Goal: Task Accomplishment & Management: Use online tool/utility

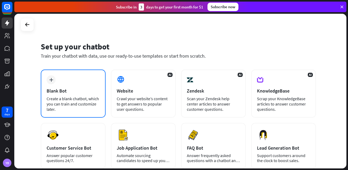
click at [55, 97] on div "Create a blank chatbot, which you can train and customize later." at bounding box center [73, 104] width 53 height 16
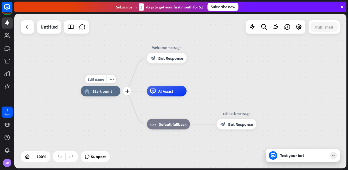
click at [104, 94] on span "Start point" at bounding box center [102, 91] width 20 height 5
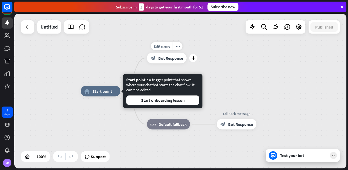
click at [165, 57] on span "Bot Response" at bounding box center [170, 58] width 25 height 5
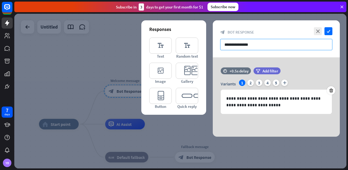
click at [232, 44] on input "**********" at bounding box center [276, 44] width 112 height 11
click at [261, 41] on input "**********" at bounding box center [276, 44] width 112 height 11
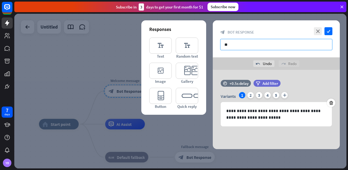
type input "*"
paste input "**********"
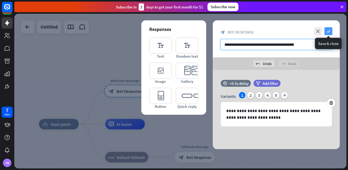
type input "**********"
click at [328, 29] on icon "check" at bounding box center [329, 31] width 8 height 8
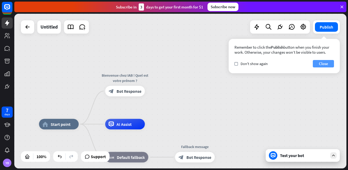
click at [330, 65] on button "Close" at bounding box center [323, 63] width 21 height 7
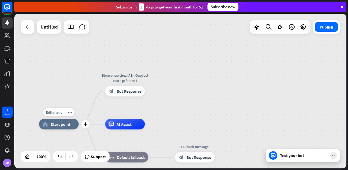
click at [60, 129] on div "home_2 Start point" at bounding box center [59, 124] width 40 height 11
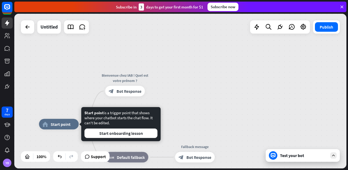
click at [198, 100] on div "home_2 Start point Bienvenue chez IAB ! Quel est votre prénom ? block_bot_respo…" at bounding box center [180, 91] width 332 height 155
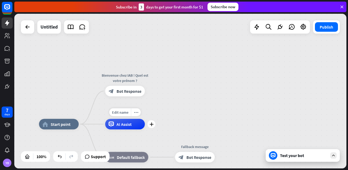
click at [123, 130] on div "Edit name more_horiz plus AI Assist" at bounding box center [125, 124] width 40 height 11
click at [186, 160] on div "block_bot_response Bot Response" at bounding box center [195, 157] width 40 height 11
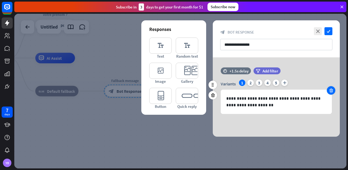
click at [332, 92] on icon at bounding box center [331, 90] width 5 height 5
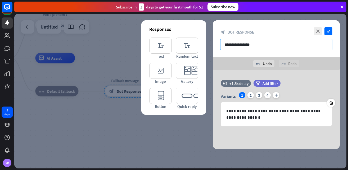
click at [295, 44] on input "**********" at bounding box center [276, 44] width 112 height 11
type input "*"
click at [263, 46] on input "text" at bounding box center [276, 44] width 112 height 11
paste input "**********"
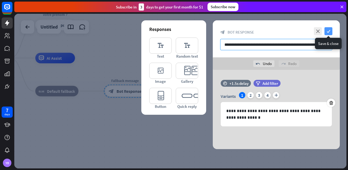
type input "**********"
click at [329, 28] on icon "check" at bounding box center [329, 31] width 8 height 8
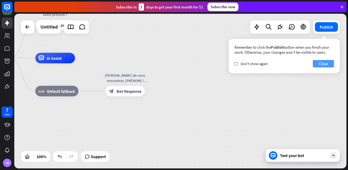
click at [324, 65] on button "Close" at bounding box center [323, 63] width 21 height 7
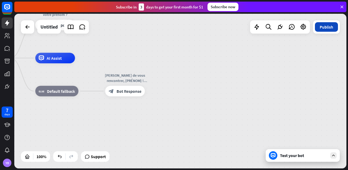
click at [330, 29] on button "Publish" at bounding box center [326, 27] width 23 height 10
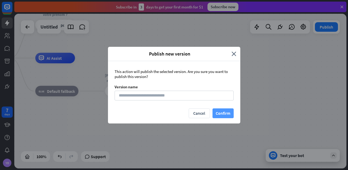
click at [226, 112] on button "Confirm" at bounding box center [223, 114] width 21 height 10
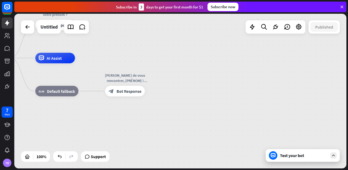
click at [186, 36] on div "home_2 Start point Bienvenue chez IAB ! Quel est votre prénom ? block_bot_respo…" at bounding box center [180, 91] width 332 height 155
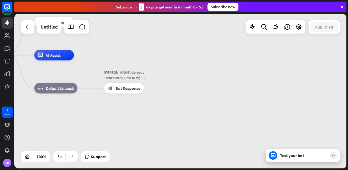
click at [182, 19] on div "home_2 Start point Bienvenue chez IAB ! Quel est votre prénom ? block_bot_respo…" at bounding box center [180, 91] width 332 height 155
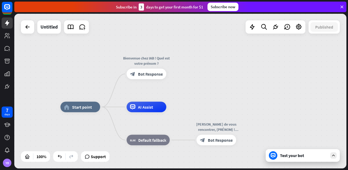
drag, startPoint x: 155, startPoint y: 57, endPoint x: 247, endPoint y: 109, distance: 105.4
click at [93, 108] on div "home_2 Start point" at bounding box center [80, 107] width 40 height 11
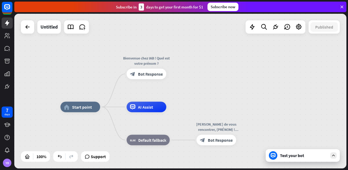
click at [287, 156] on div "Test your bot" at bounding box center [304, 155] width 48 height 5
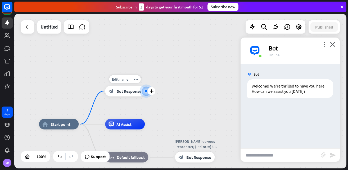
click at [143, 92] on div at bounding box center [146, 91] width 6 height 6
click at [140, 92] on div at bounding box center [146, 91] width 13 height 13
click at [145, 88] on div at bounding box center [146, 91] width 6 height 6
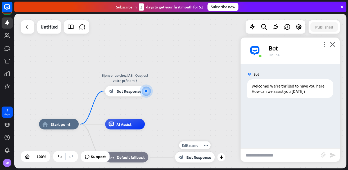
click at [196, 158] on span "Bot Response" at bounding box center [198, 157] width 25 height 5
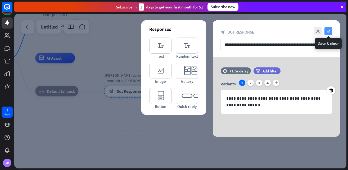
click at [327, 30] on icon "check" at bounding box center [329, 31] width 8 height 8
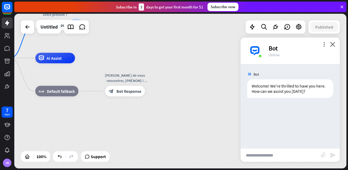
click at [269, 72] on div "Untitled Published 100% Support close Interactions block_user_input User Input …" at bounding box center [180, 91] width 332 height 155
drag, startPoint x: 203, startPoint y: 70, endPoint x: 216, endPoint y: 83, distance: 18.3
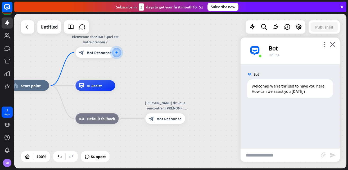
drag, startPoint x: 122, startPoint y: 68, endPoint x: 178, endPoint y: 143, distance: 94.6
click at [178, 143] on div "home_2 Start point Bienvenue chez IAB ! Quel est votre prénom ? block_bot_respo…" at bounding box center [175, 163] width 332 height 155
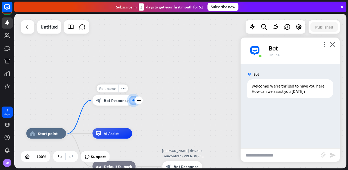
click at [108, 102] on span "Bot Response" at bounding box center [116, 100] width 25 height 5
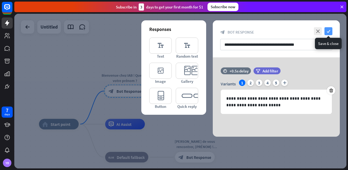
click at [329, 32] on icon "check" at bounding box center [329, 31] width 8 height 8
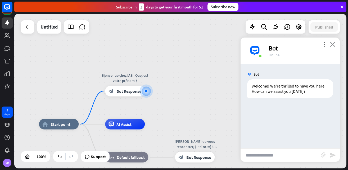
click at [334, 45] on icon "close" at bounding box center [332, 44] width 5 height 5
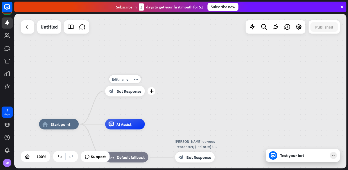
click at [133, 96] on div "block_bot_response Bot Response" at bounding box center [125, 91] width 40 height 11
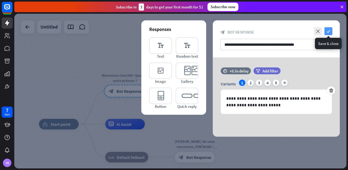
click at [326, 32] on icon "check" at bounding box center [329, 31] width 8 height 8
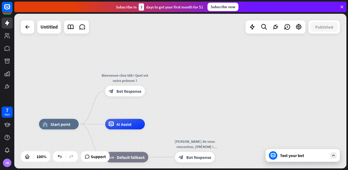
click at [285, 153] on div "Test your bot" at bounding box center [304, 155] width 48 height 5
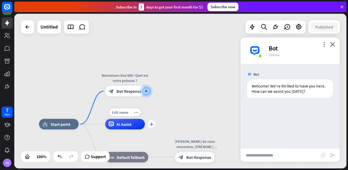
click at [151, 124] on icon "plus" at bounding box center [152, 125] width 4 height 4
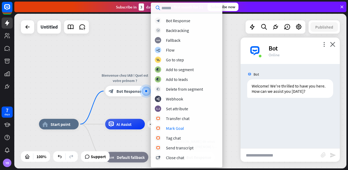
scroll to position [115, 0]
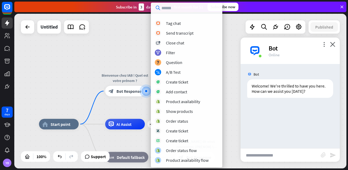
click at [231, 102] on div "home_2 Start point Bienvenue chez IAB ! Quel est votre prénom ? block_bot_respo…" at bounding box center [180, 91] width 332 height 155
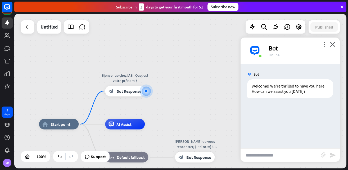
click at [266, 156] on input "text" at bounding box center [281, 155] width 80 height 13
type input "**********"
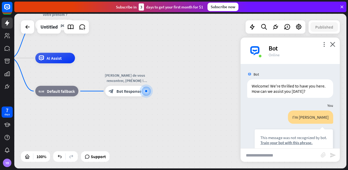
scroll to position [42, 0]
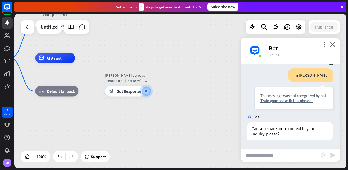
click at [292, 158] on input "text" at bounding box center [281, 155] width 80 height 13
click at [262, 158] on input "text" at bounding box center [281, 155] width 80 height 13
type input "**********"
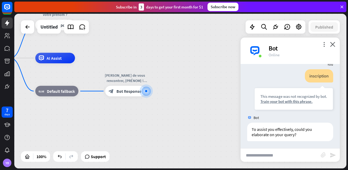
scroll to position [127, 0]
